Goal: Check status: Check status

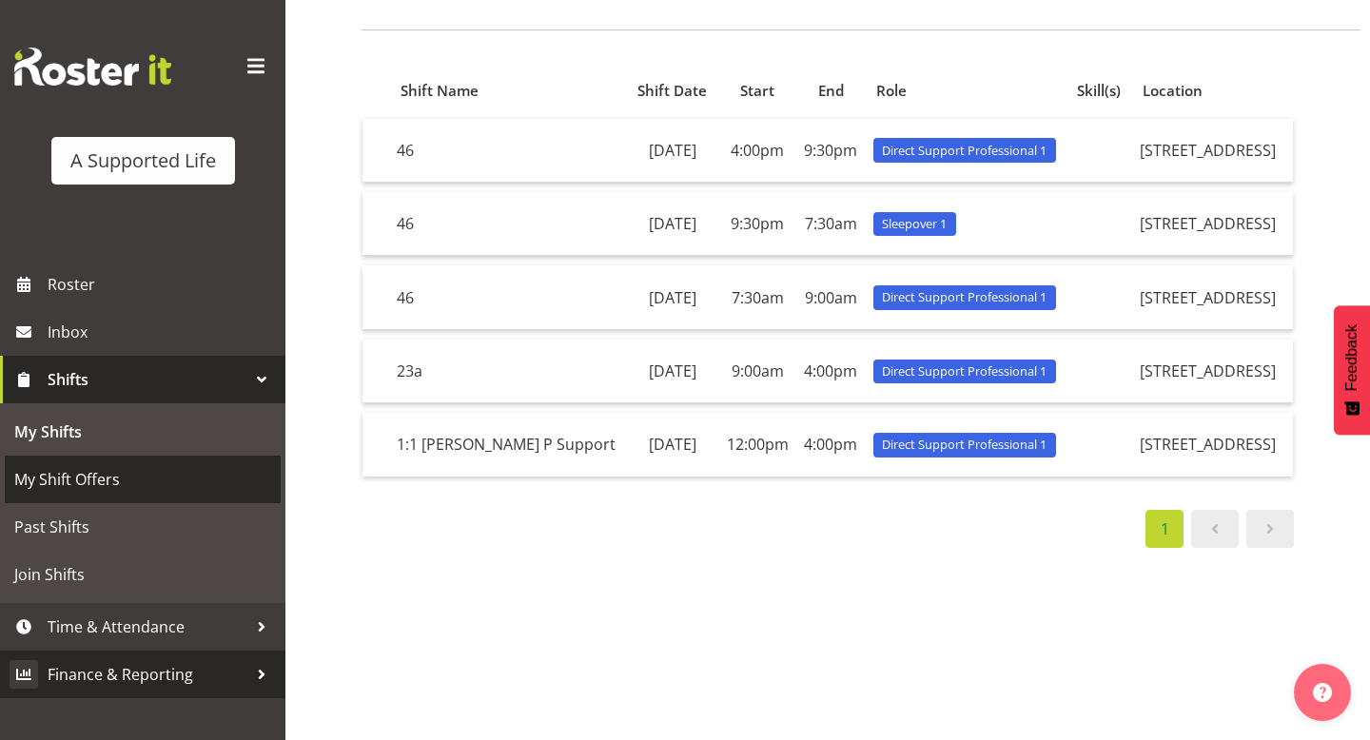
scroll to position [155, 0]
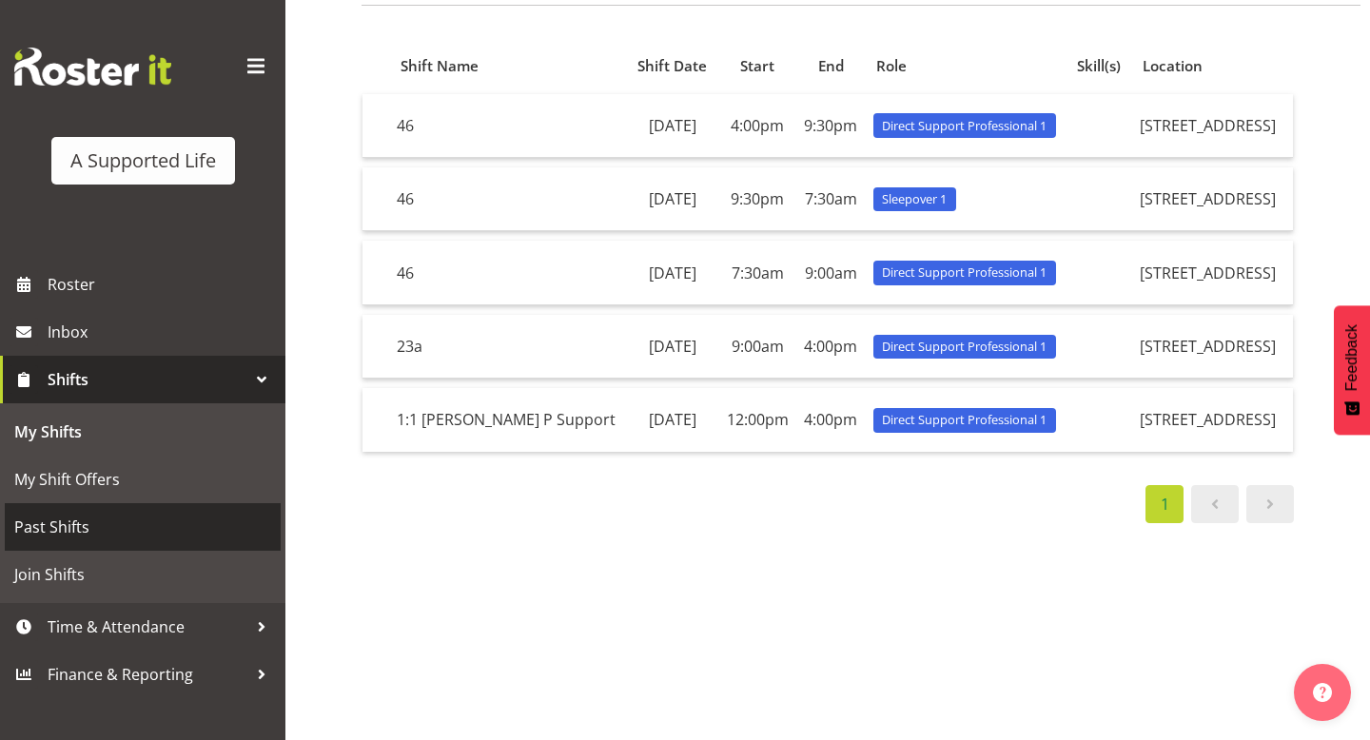
click at [155, 511] on link "Past Shifts" at bounding box center [143, 527] width 276 height 48
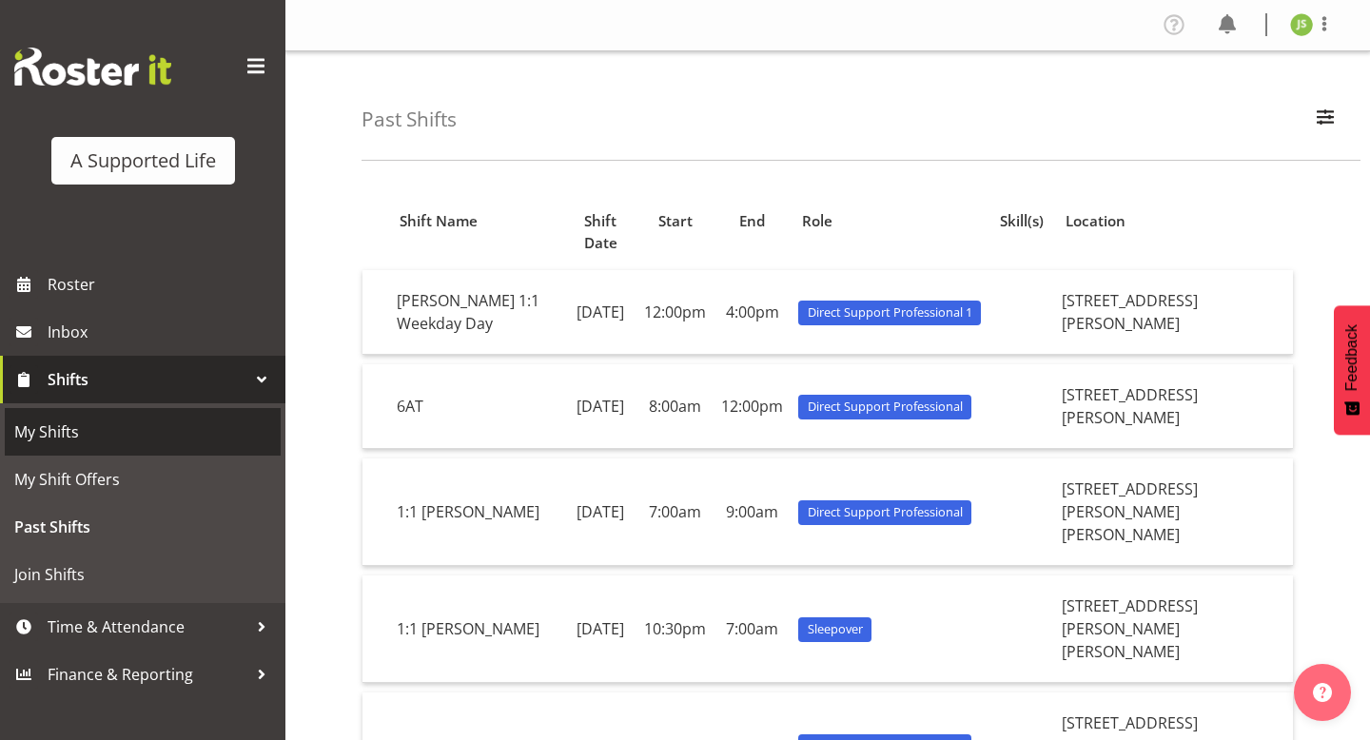
click at [143, 417] on link "My Shifts" at bounding box center [143, 432] width 276 height 48
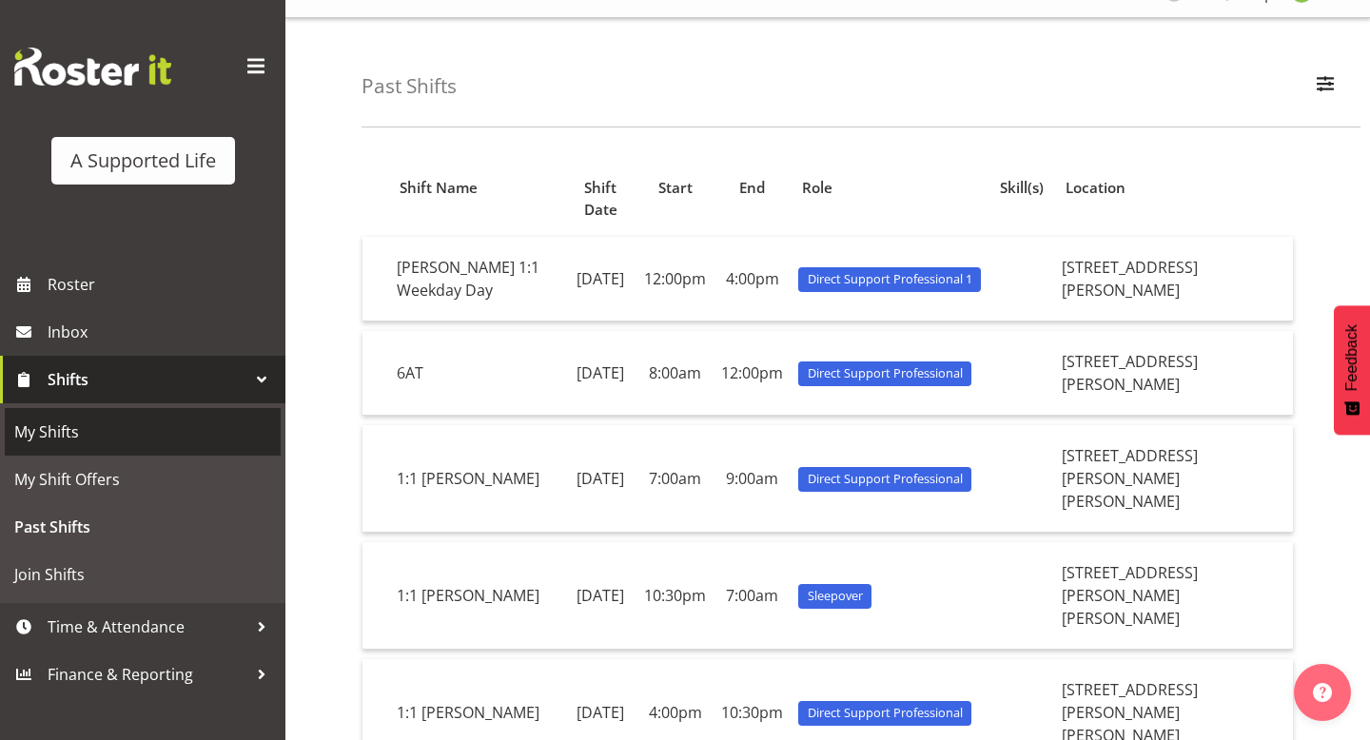
scroll to position [81, 0]
